Goal: Book appointment/travel/reservation

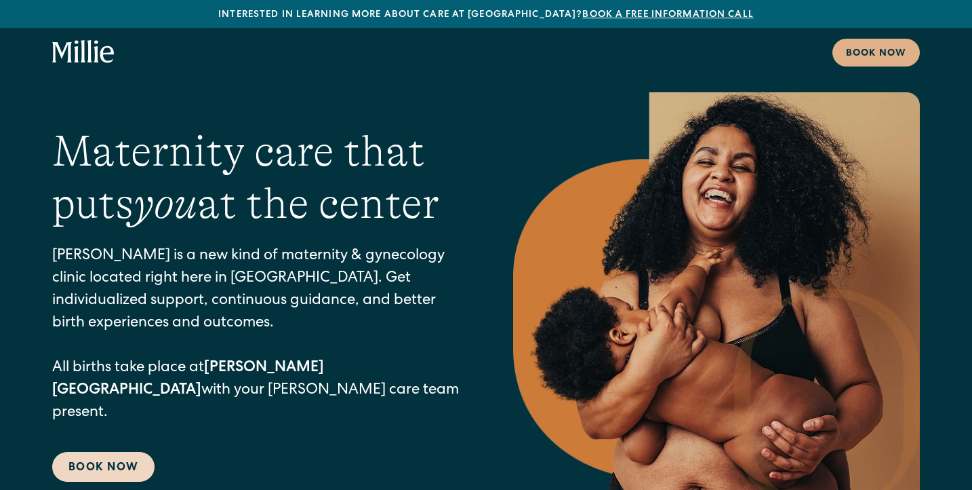
click at [119, 458] on link "Book Now" at bounding box center [103, 467] width 102 height 30
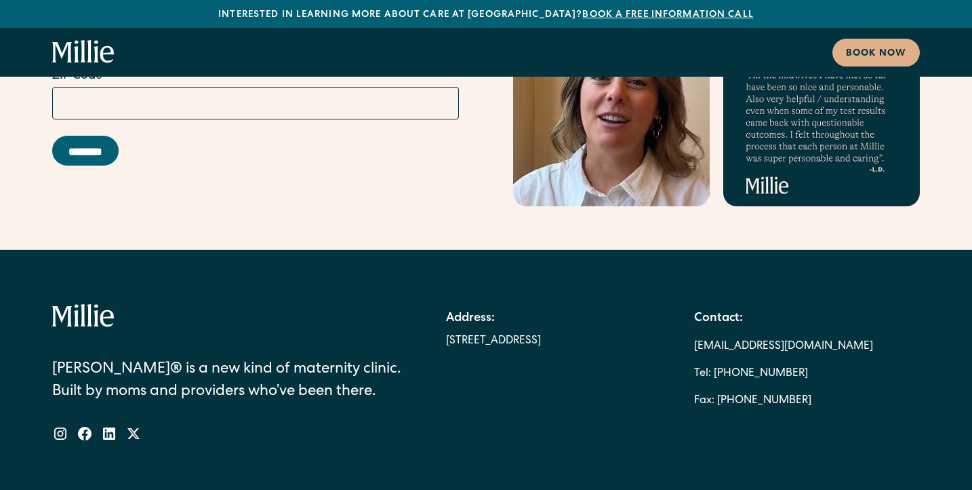
scroll to position [7574, 0]
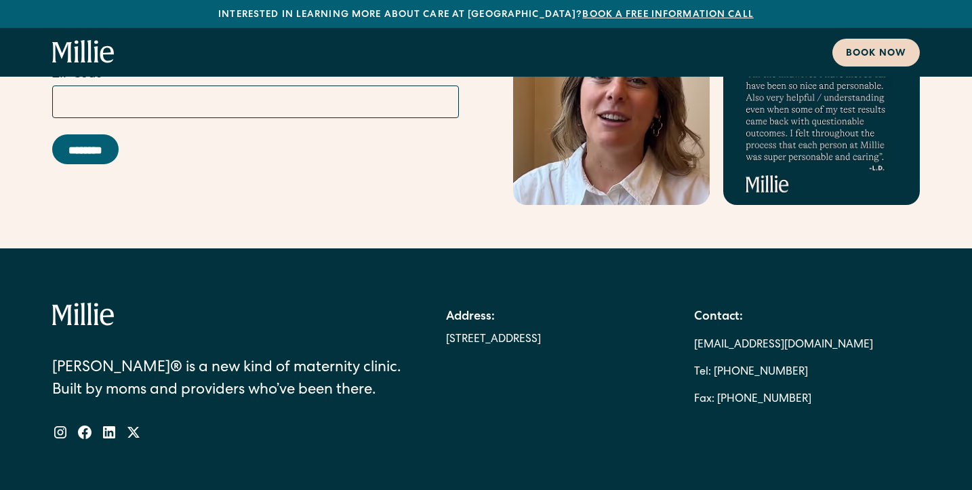
click at [873, 49] on div "Book now" at bounding box center [876, 54] width 60 height 14
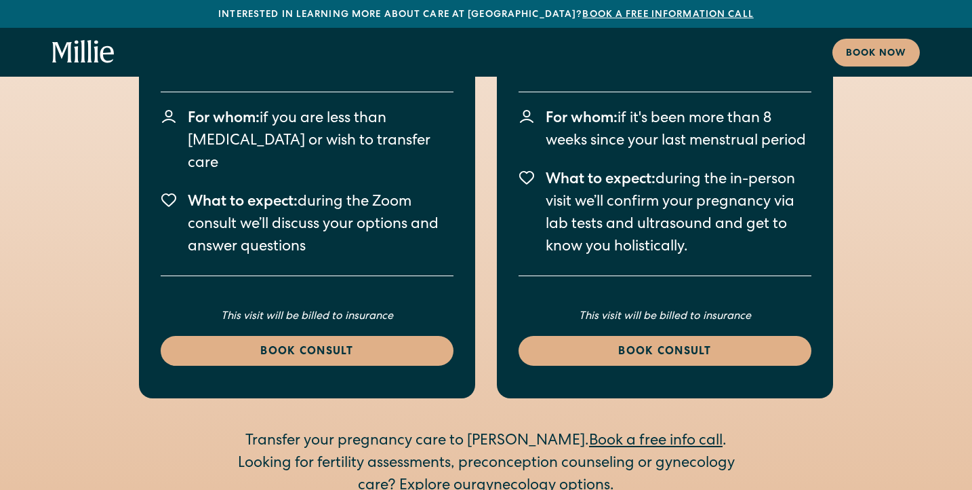
scroll to position [2103, 0]
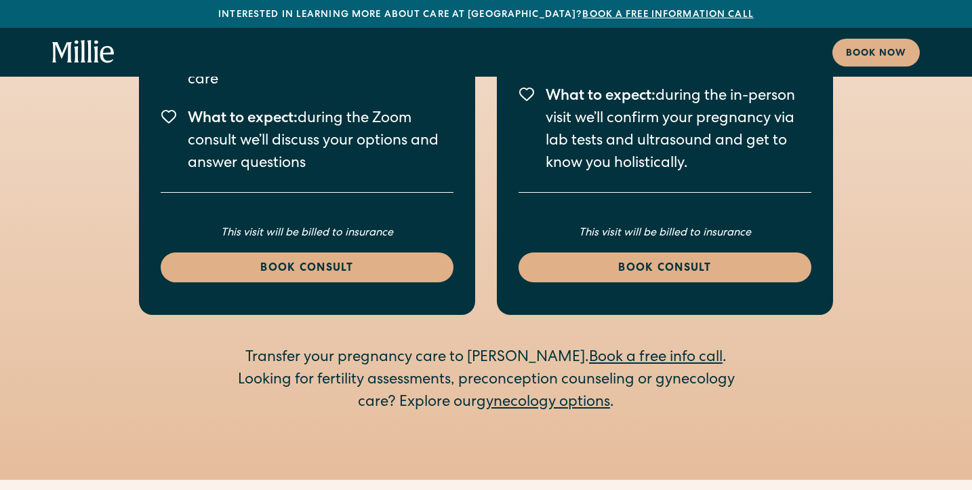
click at [537, 395] on link "gynecology options" at bounding box center [544, 402] width 134 height 15
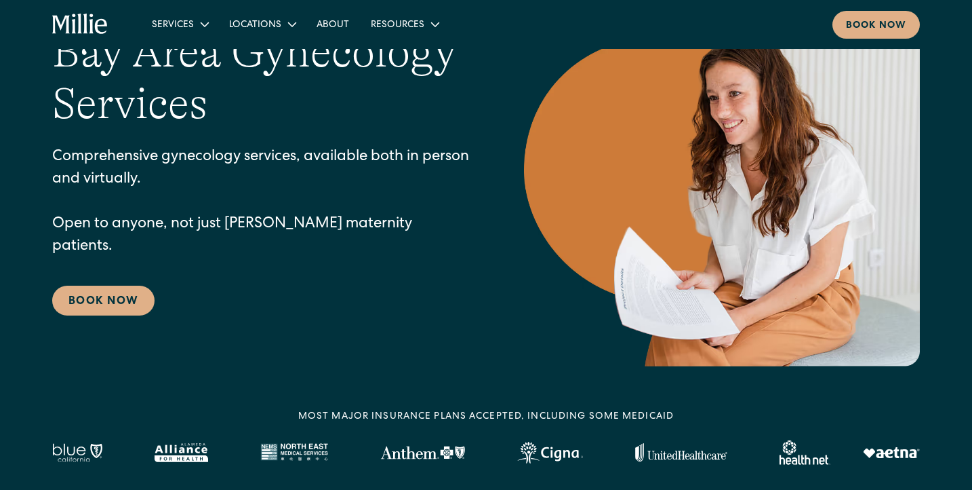
scroll to position [177, 0]
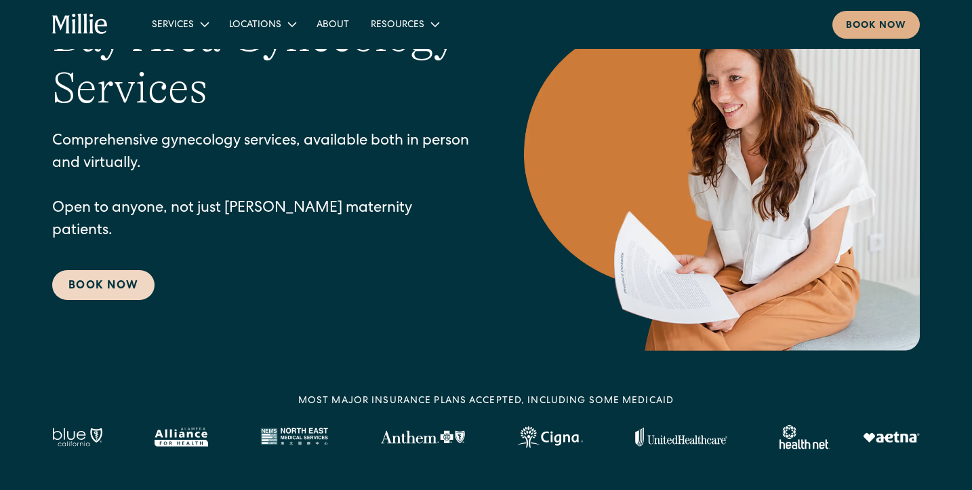
click at [99, 283] on link "Book Now" at bounding box center [103, 285] width 102 height 30
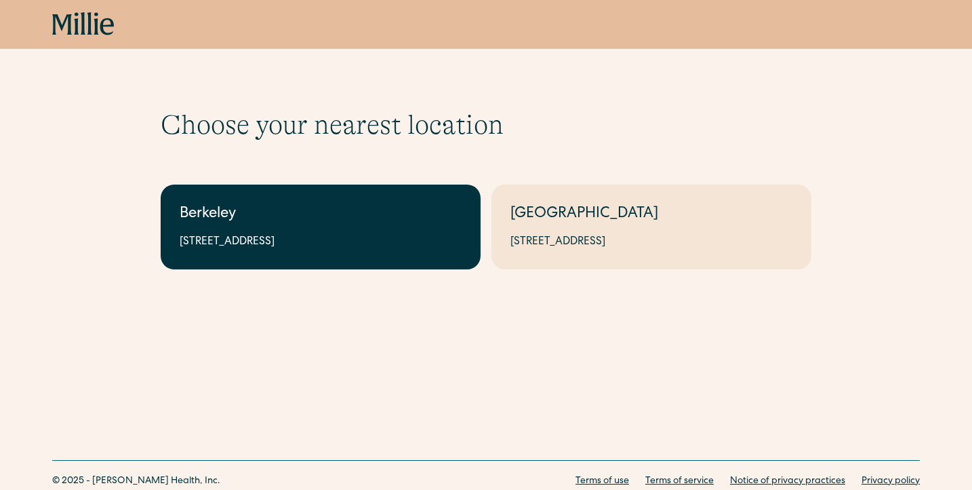
click at [237, 248] on div "2999 Regent St, Suite 524, Berkeley, CA 94705" at bounding box center [321, 242] width 282 height 16
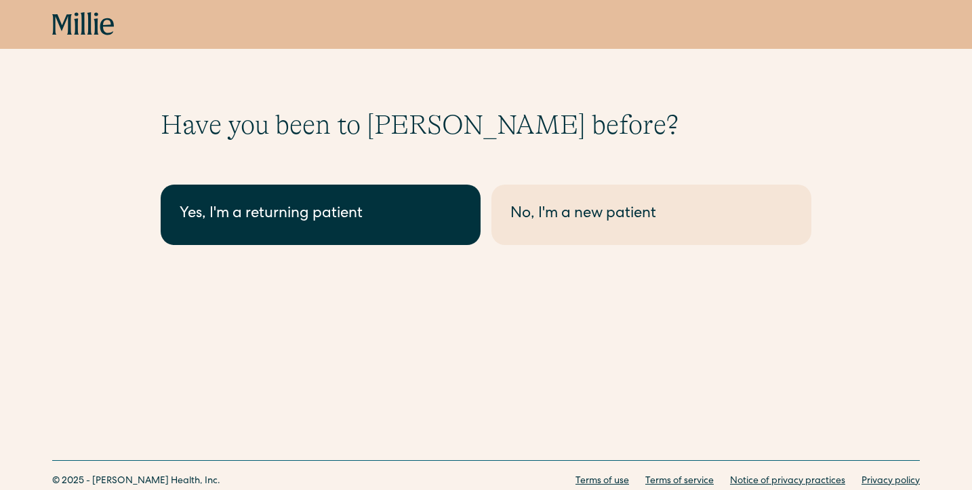
click at [292, 218] on div "Yes, I'm a returning patient" at bounding box center [321, 214] width 282 height 22
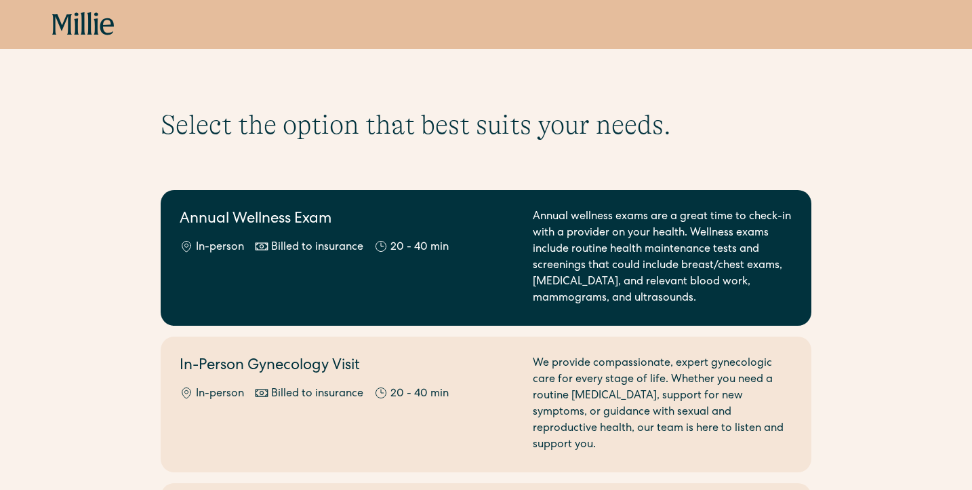
click at [279, 229] on h2 "Annual Wellness Exam" at bounding box center [348, 220] width 337 height 22
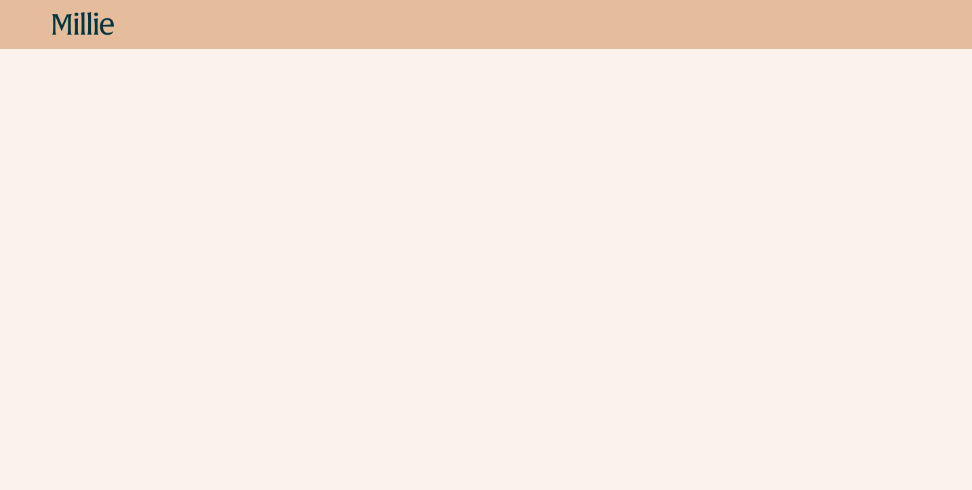
scroll to position [187, 0]
